Goal: Task Accomplishment & Management: Manage account settings

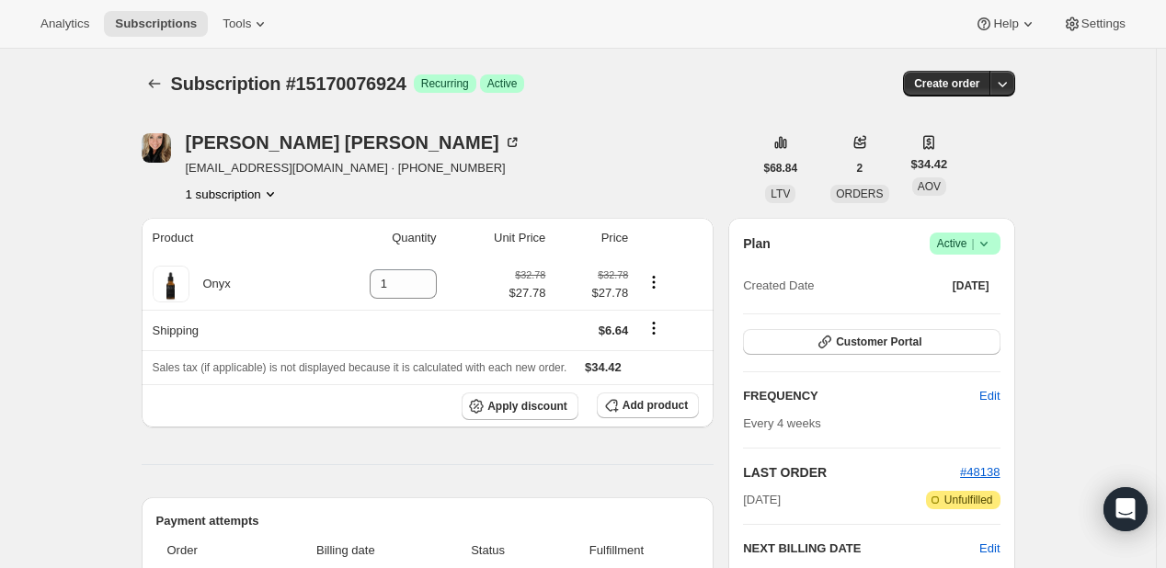
scroll to position [460, 0]
click at [964, 238] on span "Active |" at bounding box center [965, 243] width 56 height 18
click at [979, 320] on button "Cancel subscription" at bounding box center [970, 310] width 115 height 29
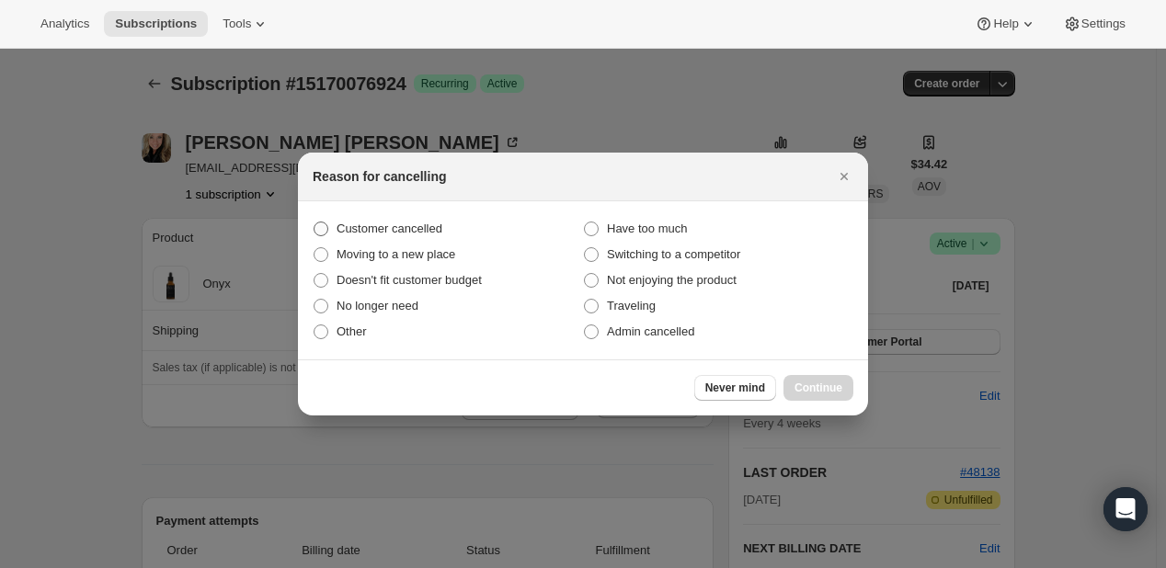
click at [430, 230] on span "Customer cancelled" at bounding box center [389, 229] width 106 height 14
click at [314, 222] on input "Customer cancelled" at bounding box center [314, 222] width 1 height 1
radio input "true"
drag, startPoint x: 854, startPoint y: 387, endPoint x: 843, endPoint y: 385, distance: 11.2
click at [853, 387] on div "Never mind Continue" at bounding box center [583, 387] width 570 height 56
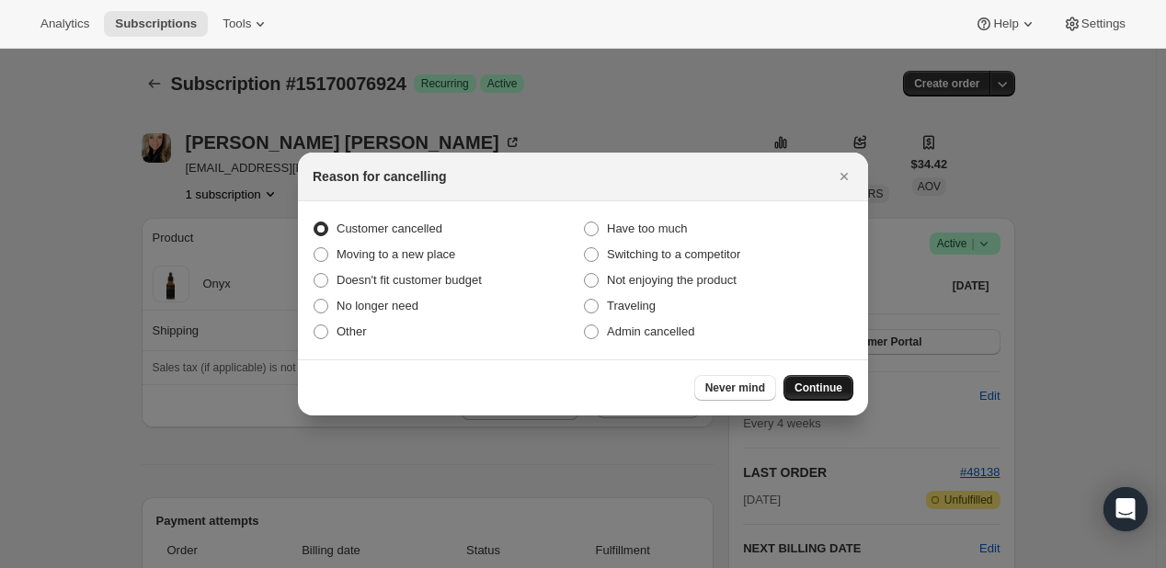
click at [813, 382] on span "Continue" at bounding box center [818, 388] width 48 height 15
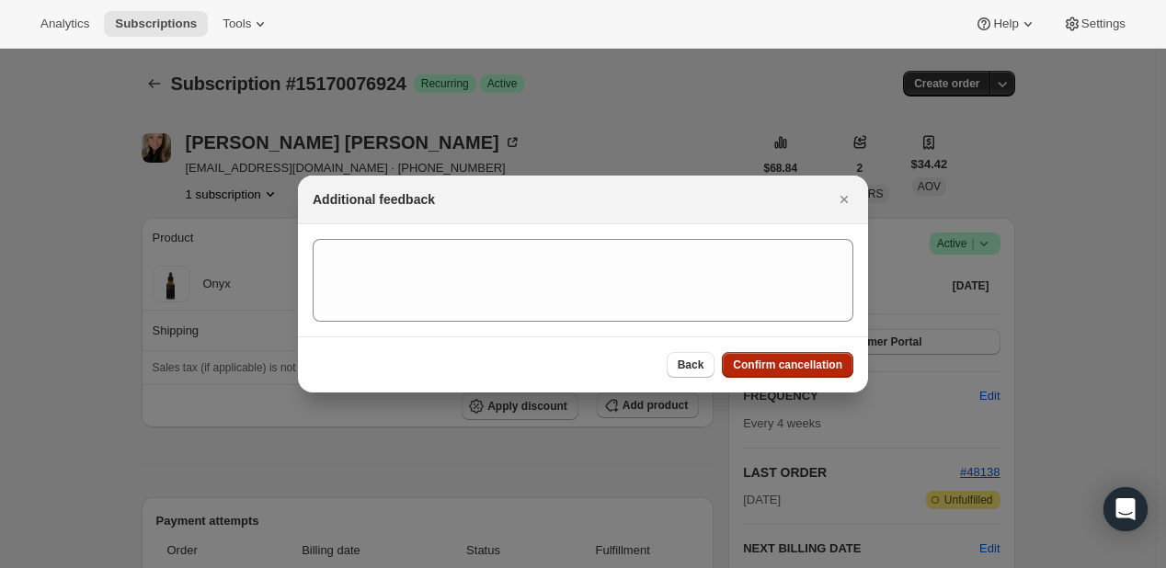
click at [824, 371] on span "Confirm cancellation" at bounding box center [787, 365] width 109 height 15
